Goal: Entertainment & Leisure: Browse casually

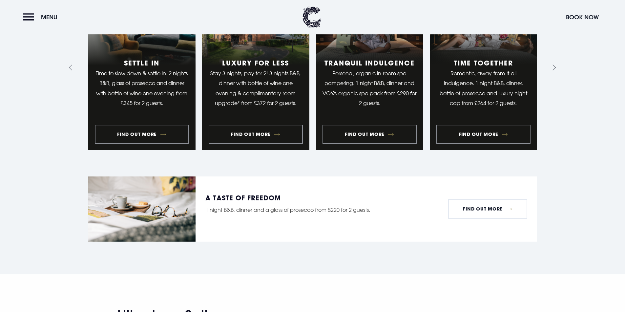
scroll to position [721, 0]
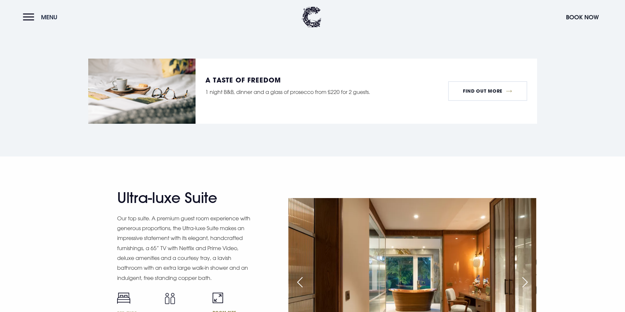
click at [37, 18] on button "Menu" at bounding box center [42, 17] width 38 height 14
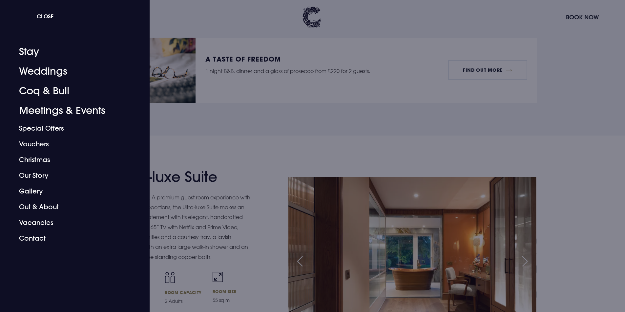
scroll to position [754, 0]
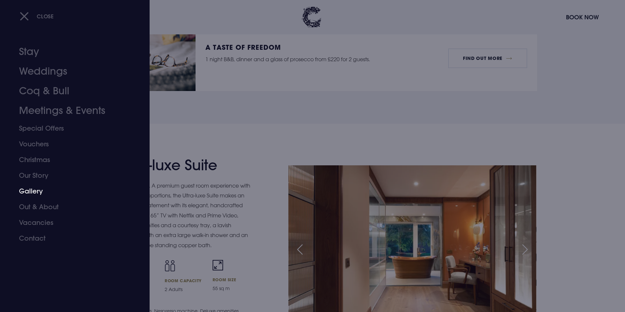
click at [26, 191] on link "Gallery" at bounding box center [71, 192] width 104 height 16
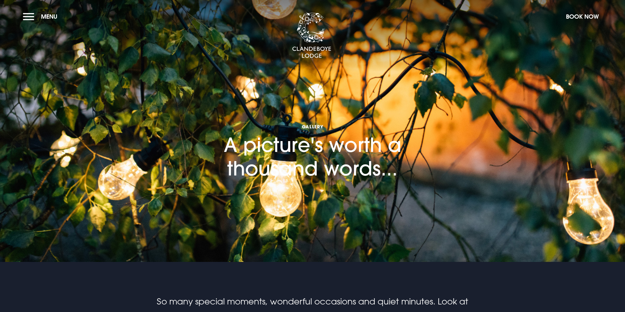
click at [524, 149] on section "Gallery A picture's worth a thousand words..." at bounding box center [312, 131] width 625 height 262
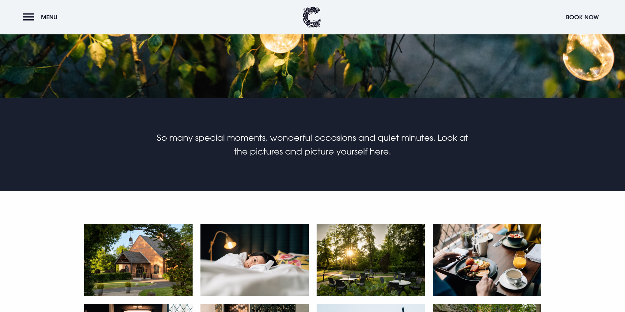
scroll to position [295, 0]
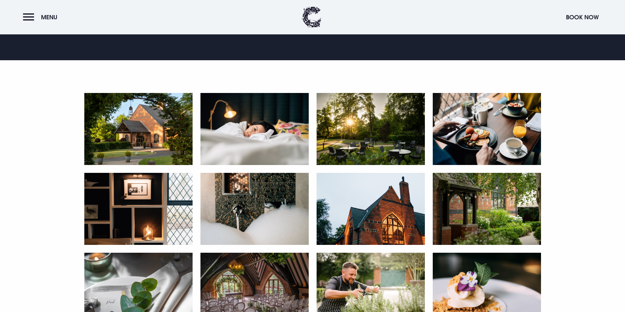
click at [136, 139] on img at bounding box center [138, 129] width 108 height 72
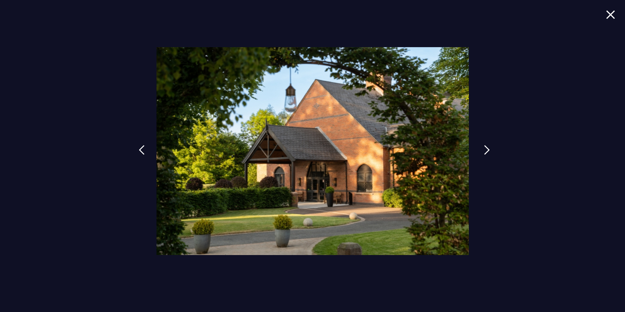
click at [485, 151] on img at bounding box center [487, 150] width 6 height 10
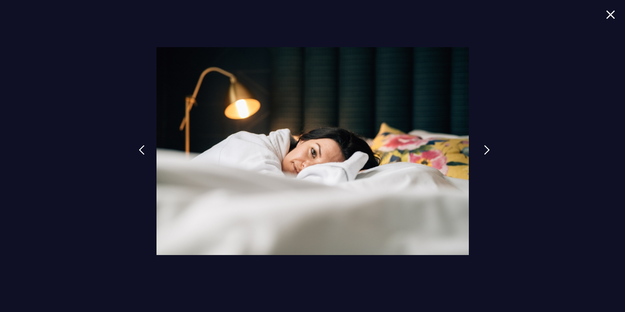
click at [485, 151] on img at bounding box center [487, 150] width 6 height 10
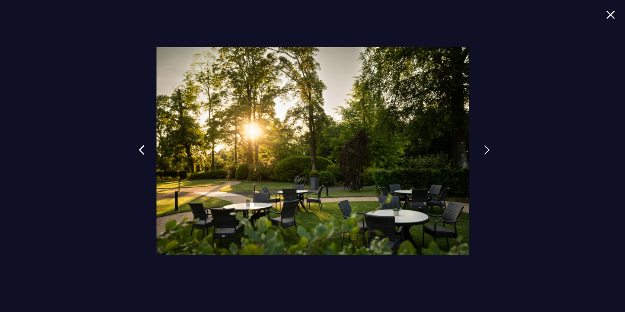
click at [486, 152] on img at bounding box center [487, 150] width 6 height 10
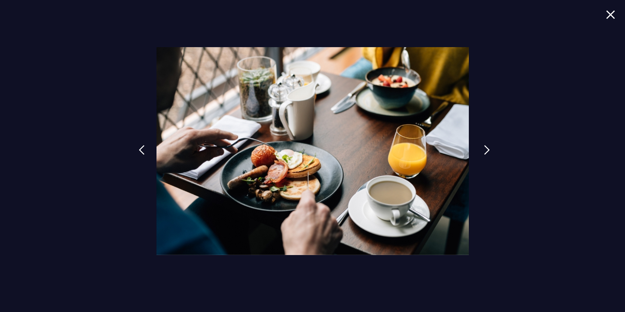
click at [486, 152] on img at bounding box center [487, 150] width 6 height 10
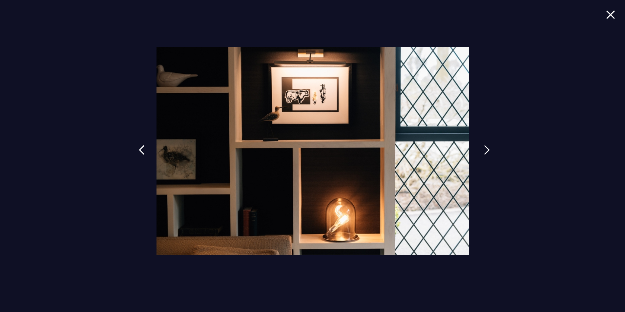
click at [486, 152] on img at bounding box center [487, 150] width 6 height 10
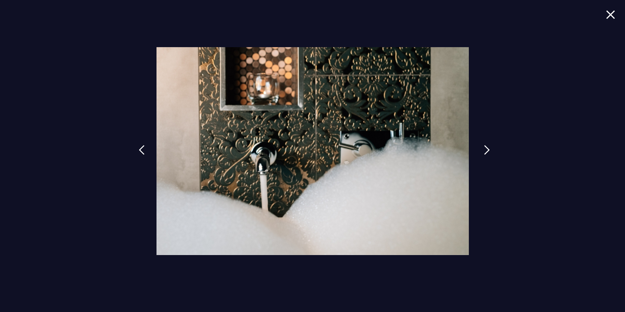
click at [486, 152] on img at bounding box center [487, 150] width 6 height 10
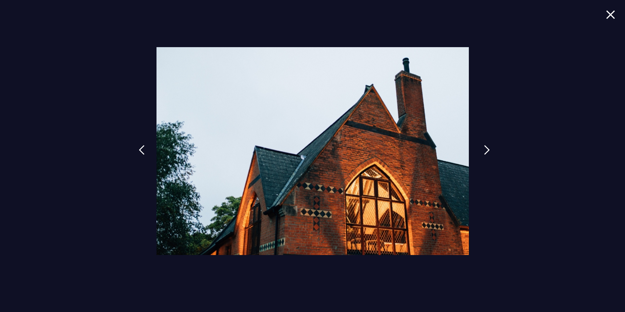
click at [486, 152] on img at bounding box center [487, 150] width 6 height 10
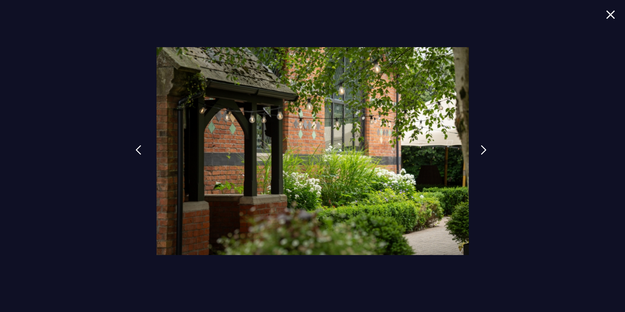
click at [137, 147] on img at bounding box center [138, 150] width 6 height 10
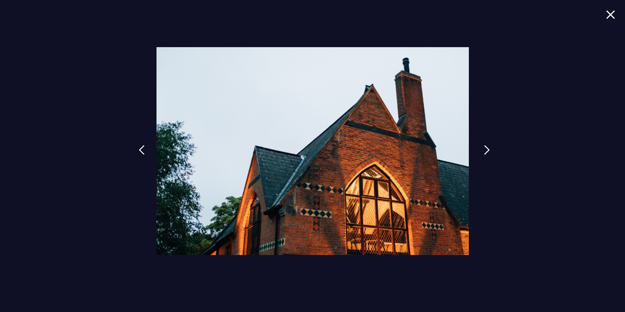
click at [482, 151] on link at bounding box center [486, 155] width 16 height 30
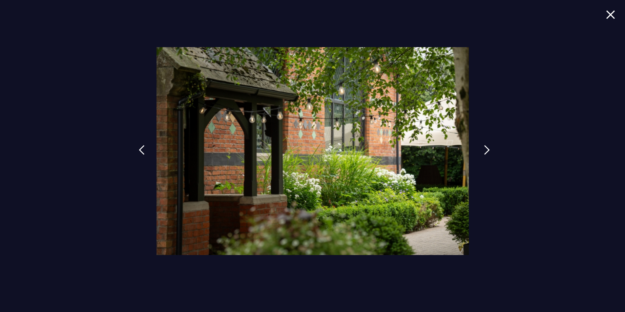
click at [483, 151] on link at bounding box center [486, 155] width 16 height 30
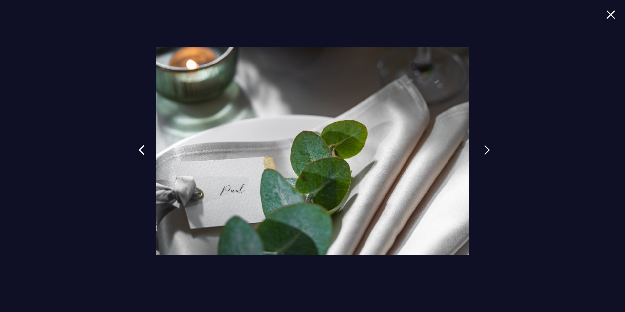
click at [483, 150] on link at bounding box center [486, 155] width 16 height 30
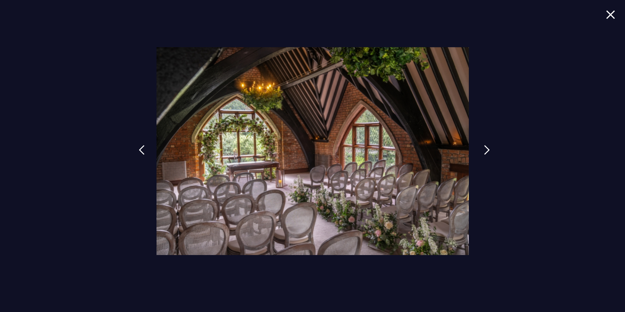
click at [483, 150] on link at bounding box center [486, 155] width 16 height 30
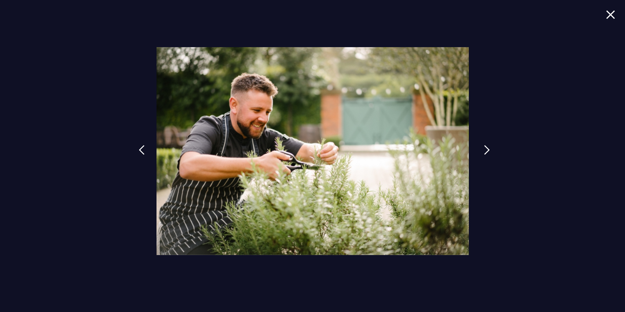
click at [483, 150] on link at bounding box center [486, 155] width 16 height 30
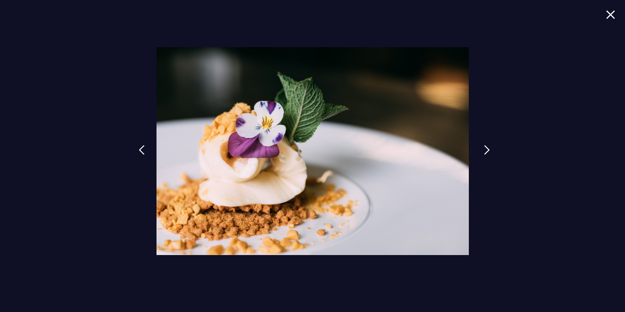
click at [483, 150] on link at bounding box center [486, 155] width 16 height 30
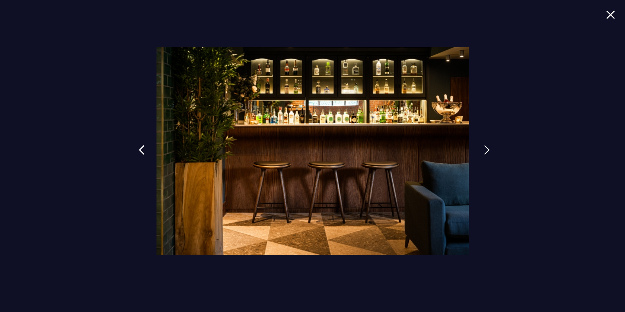
click at [483, 150] on link at bounding box center [486, 155] width 16 height 30
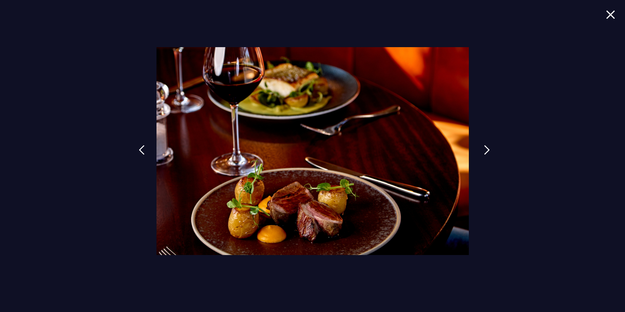
click at [483, 150] on link at bounding box center [486, 155] width 16 height 30
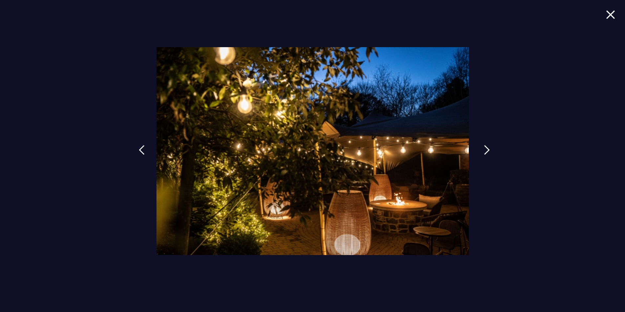
click at [486, 152] on img at bounding box center [487, 150] width 6 height 10
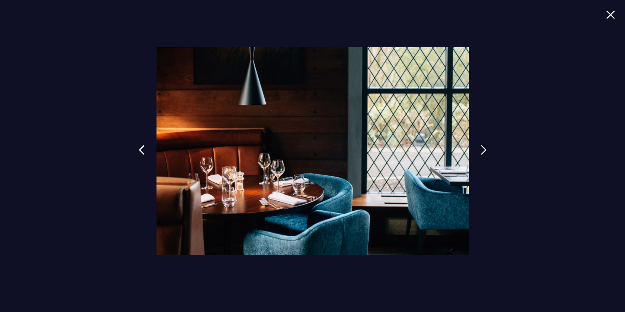
click at [606, 19] on span at bounding box center [610, 19] width 9 height 19
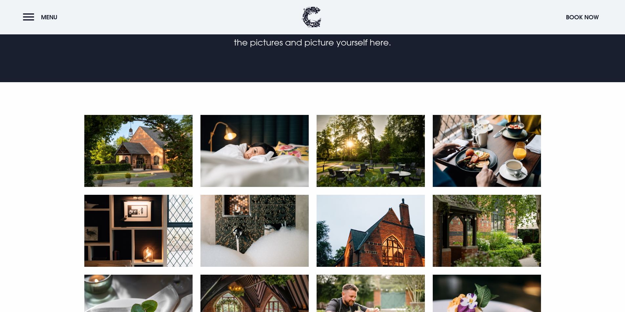
scroll to position [164, 0]
